Goal: Task Accomplishment & Management: Manage account settings

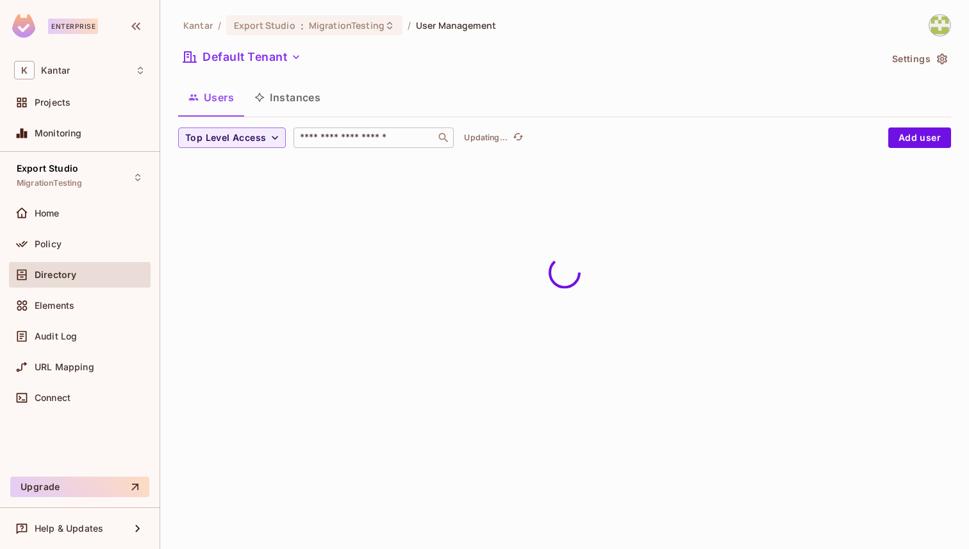
click at [364, 140] on input "text" at bounding box center [364, 137] width 135 height 13
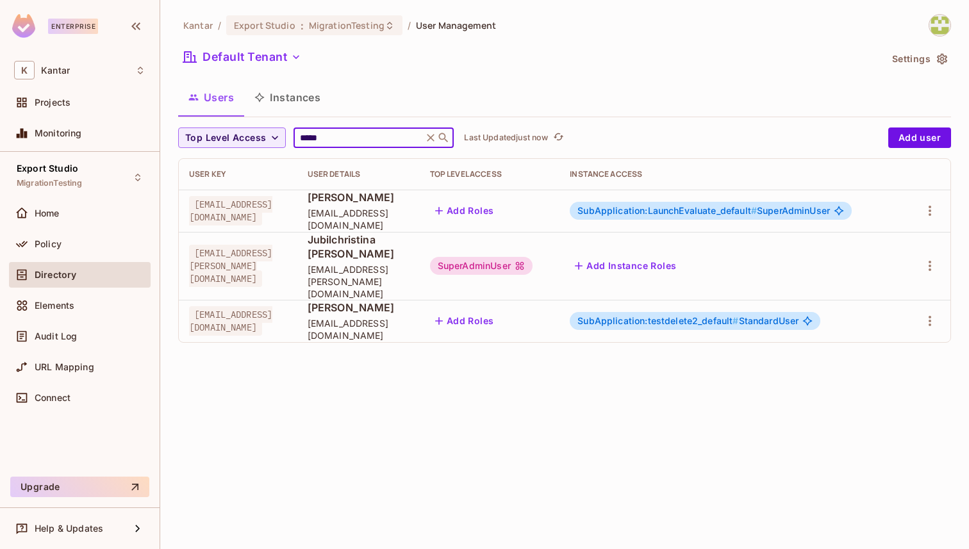
type input "*****"
click at [410, 203] on span "[PERSON_NAME]" at bounding box center [359, 197] width 102 height 14
click at [757, 213] on span "SubApplication:LaunchEvaluate_default #" at bounding box center [667, 210] width 179 height 11
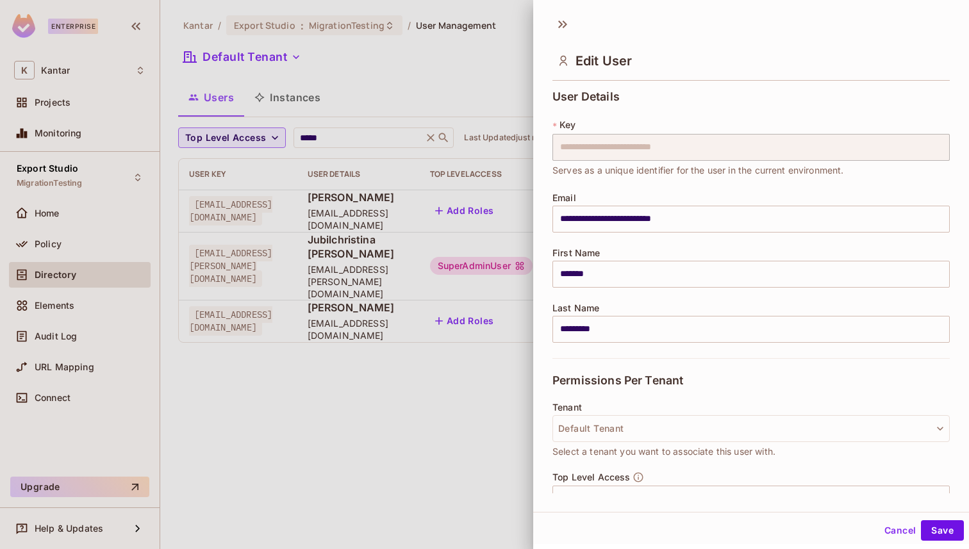
scroll to position [170, 0]
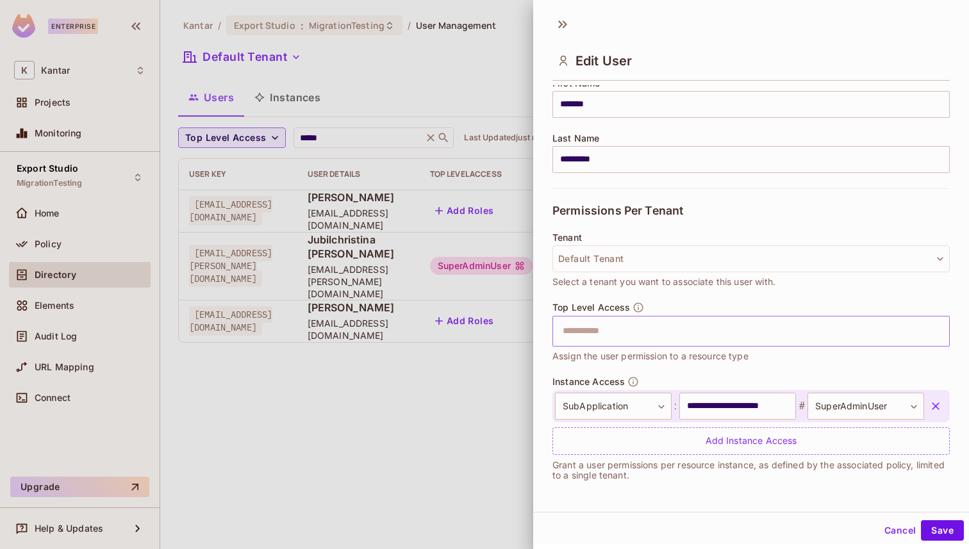
click at [662, 333] on input "text" at bounding box center [740, 332] width 370 height 26
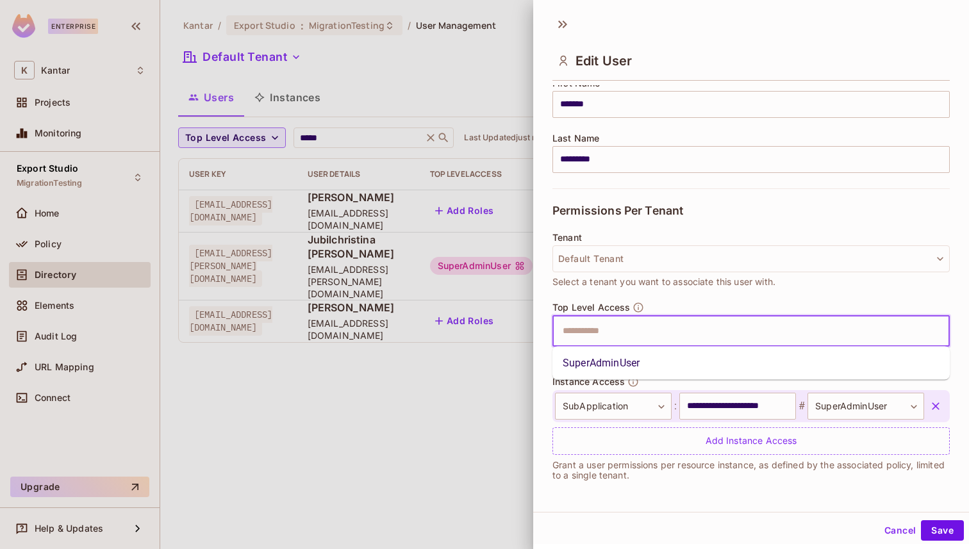
click at [642, 365] on li "SuperAdminUser" at bounding box center [751, 363] width 397 height 23
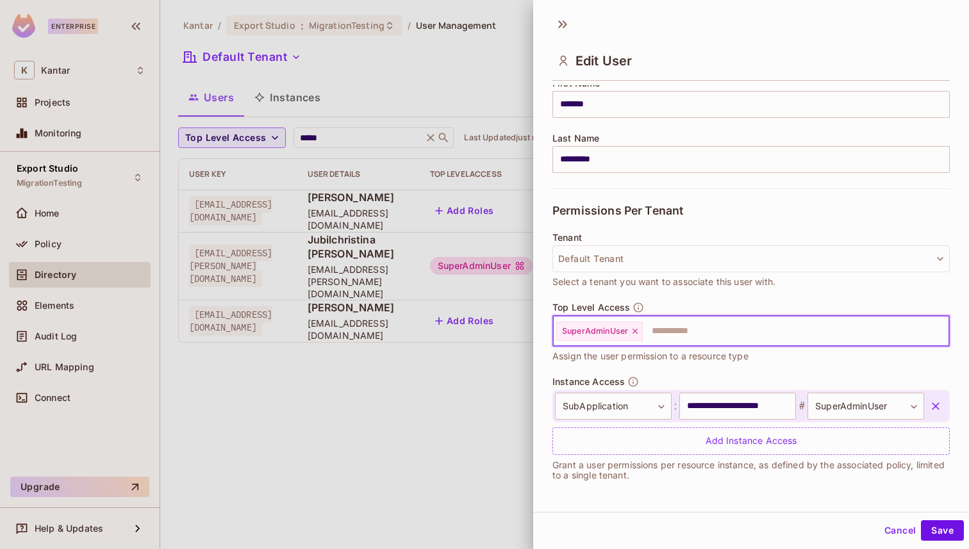
scroll to position [2, 0]
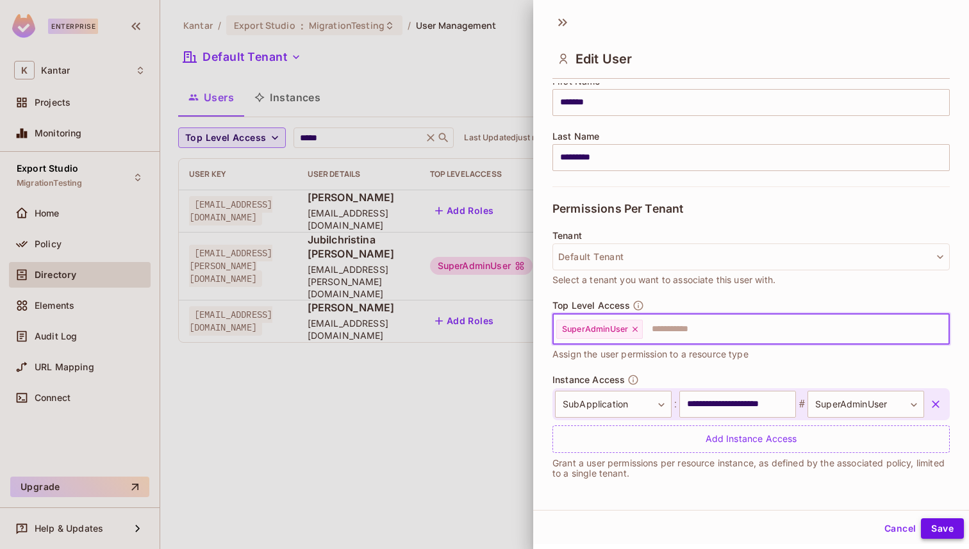
click at [944, 531] on button "Save" at bounding box center [942, 529] width 43 height 21
